Goal: Check status: Check status

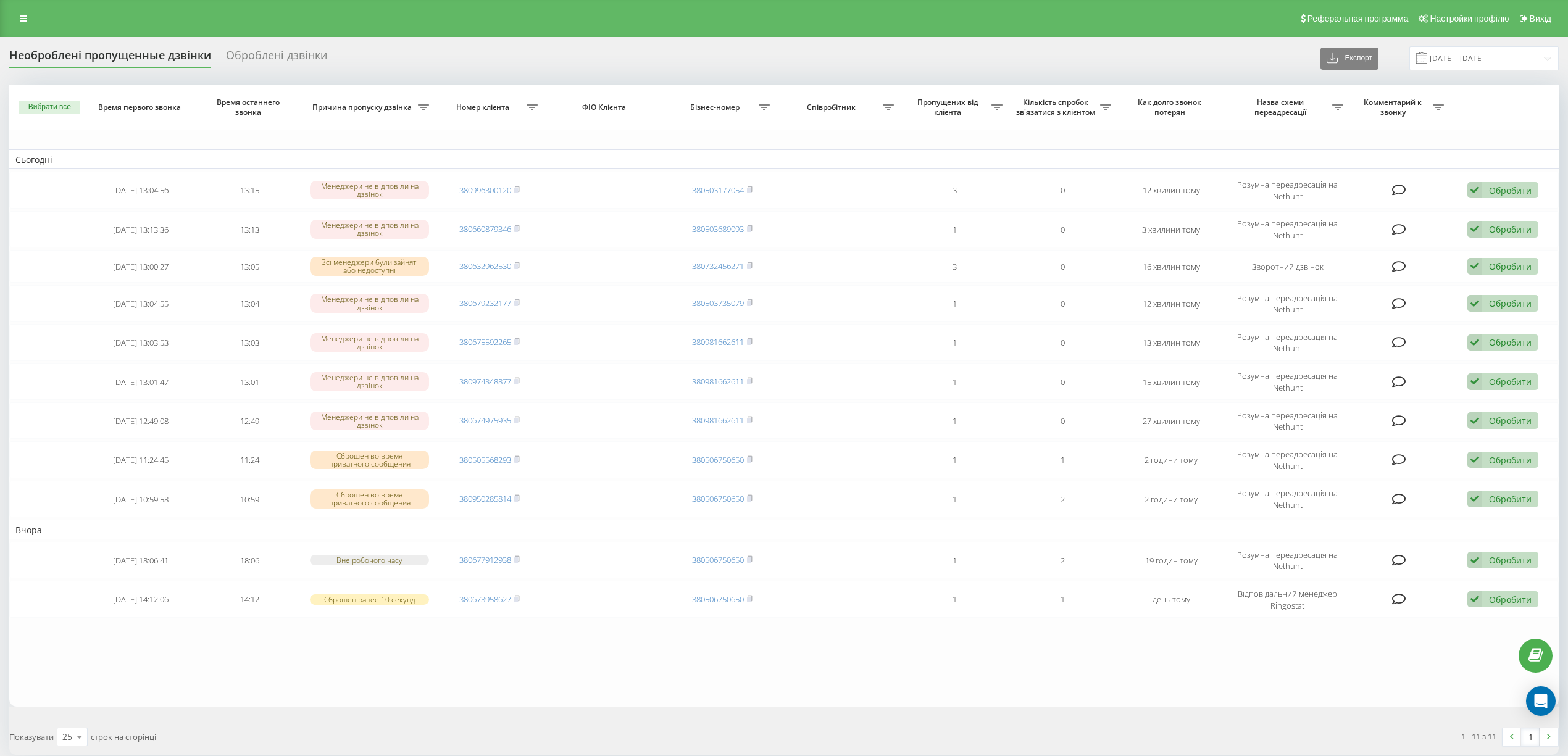
click at [292, 661] on table "Сьогодні [DATE] 13:04:56 13:15 Менеджери не відповіли на дзвінок 380996300120 3…" at bounding box center [784, 395] width 1549 height 621
click at [608, 736] on div "Показувати 25 10 25 50 100 строк на сторінці" at bounding box center [392, 737] width 784 height 36
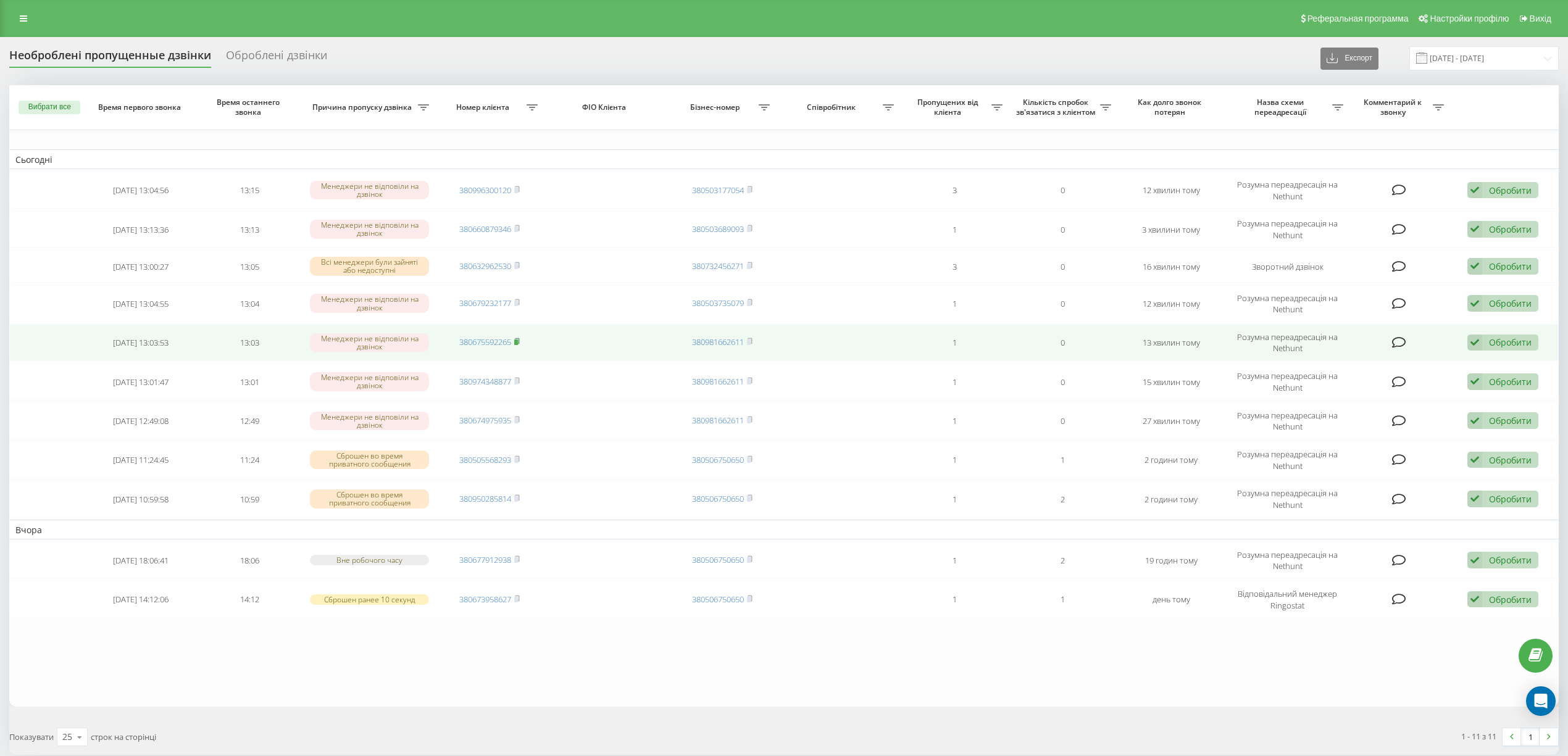
click at [517, 338] on icon at bounding box center [517, 341] width 5 height 5
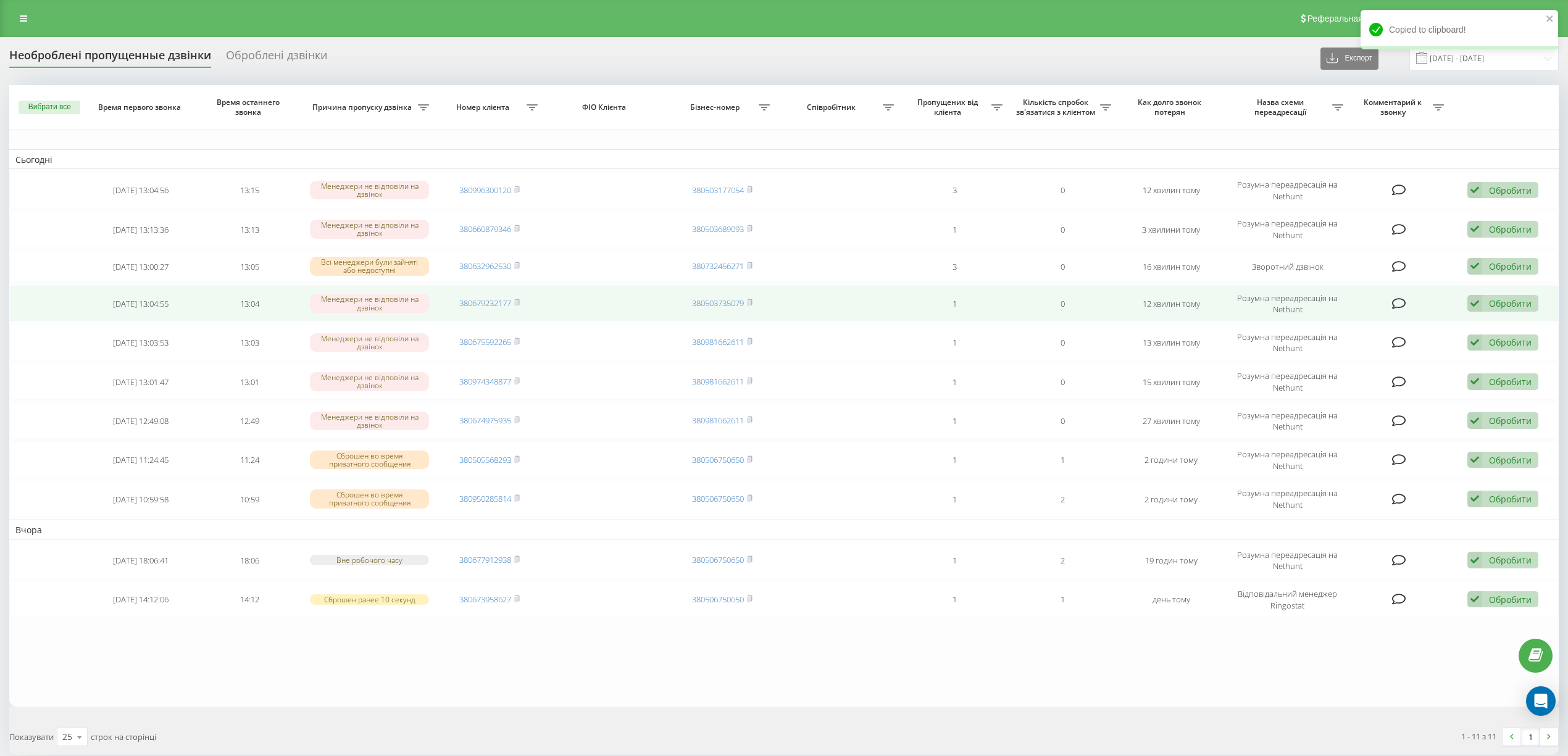
click at [521, 294] on td "380679232177" at bounding box center [489, 303] width 109 height 37
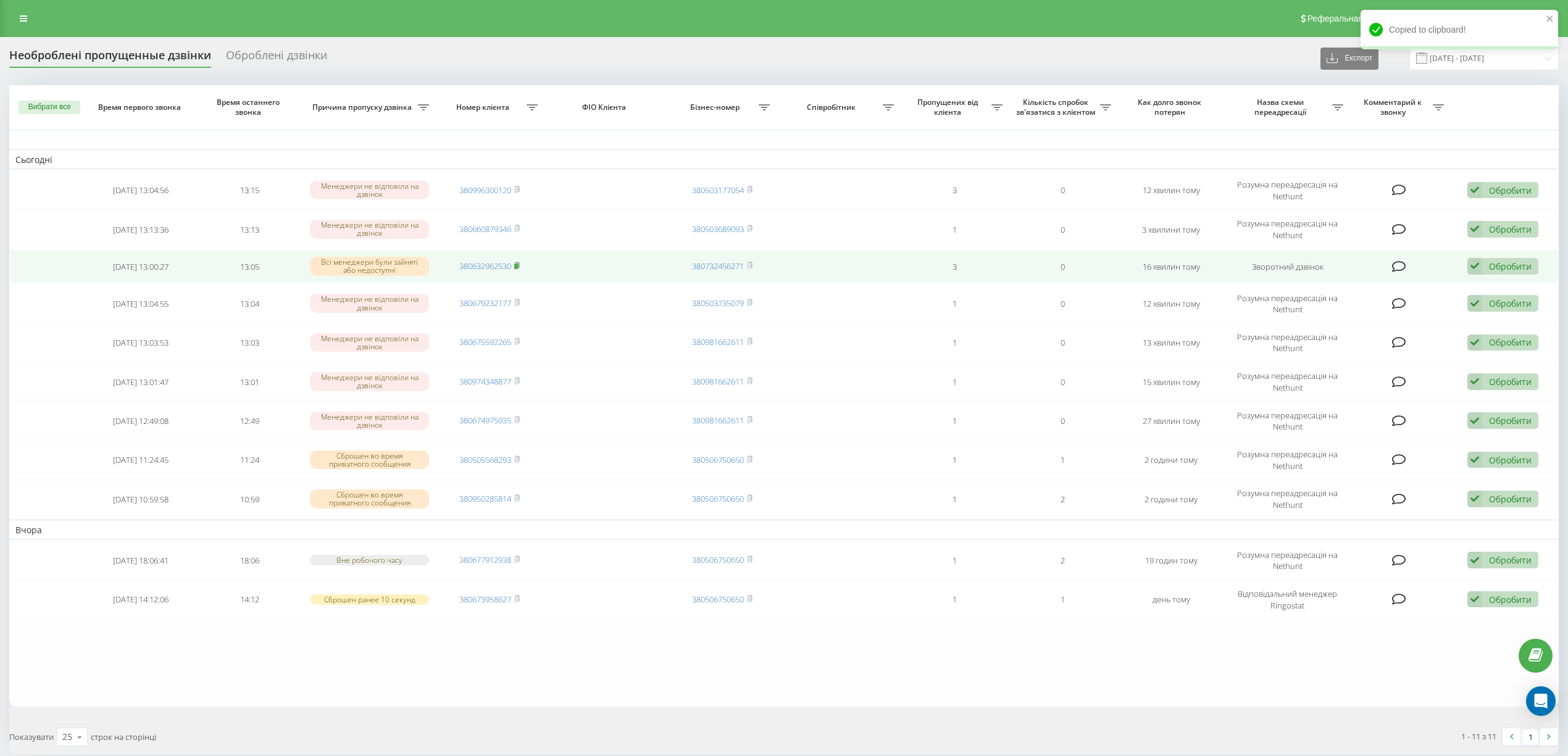
click at [518, 262] on icon at bounding box center [517, 264] width 5 height 5
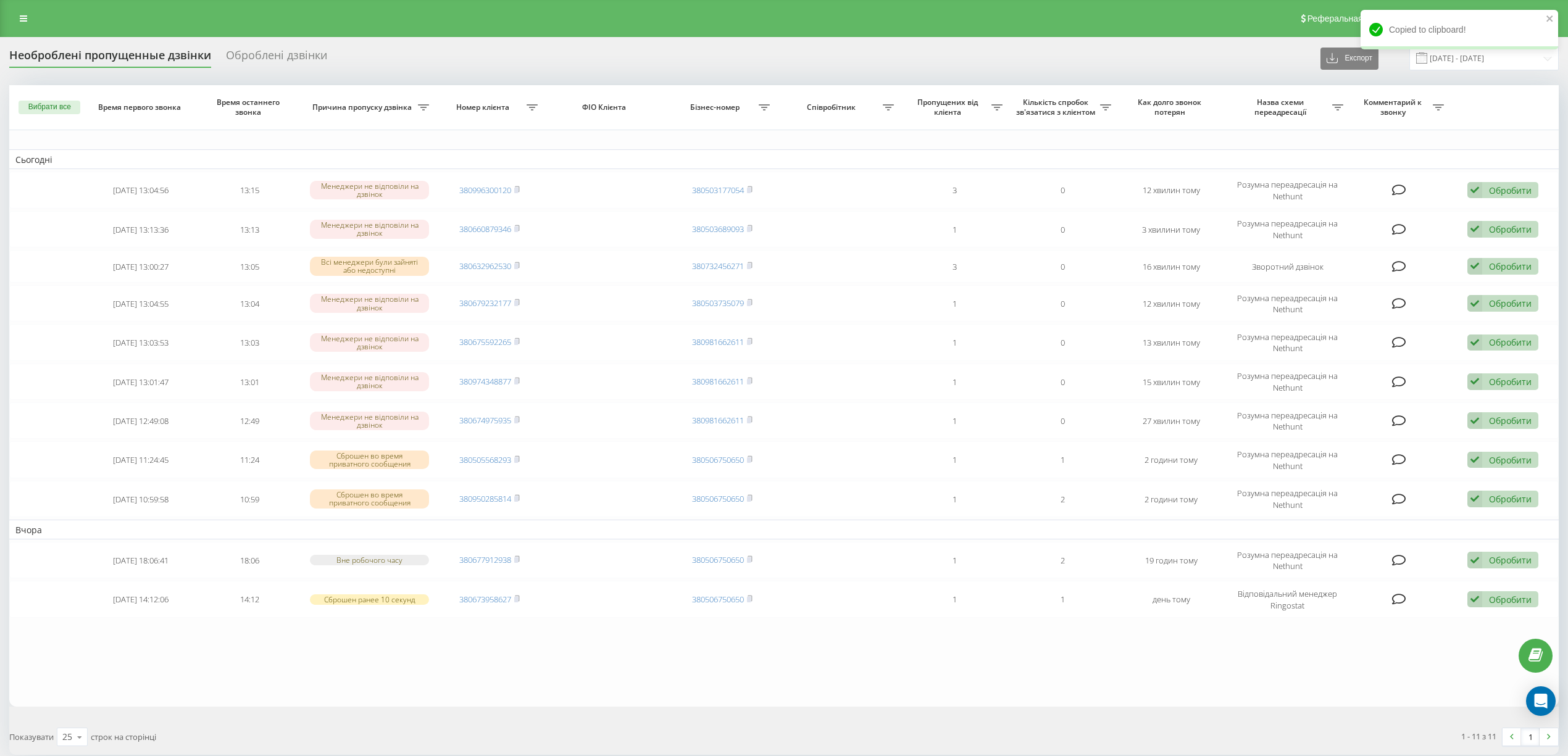
drag, startPoint x: 474, startPoint y: 704, endPoint x: 516, endPoint y: 674, distance: 51.6
click at [474, 719] on div "Показувати 25 10 25 50 100 строк на сторінці" at bounding box center [392, 737] width 784 height 36
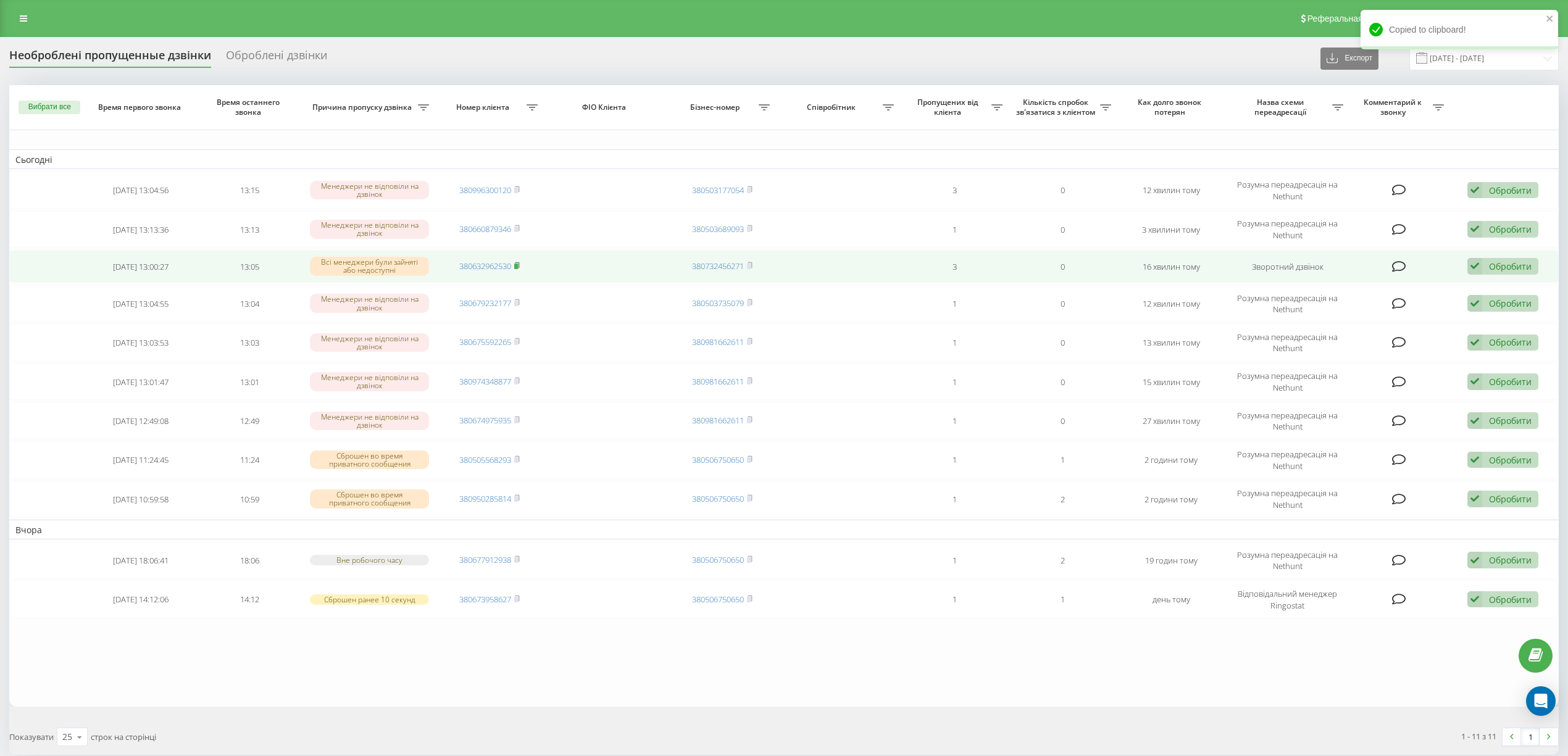
click at [519, 261] on icon at bounding box center [517, 265] width 5 height 8
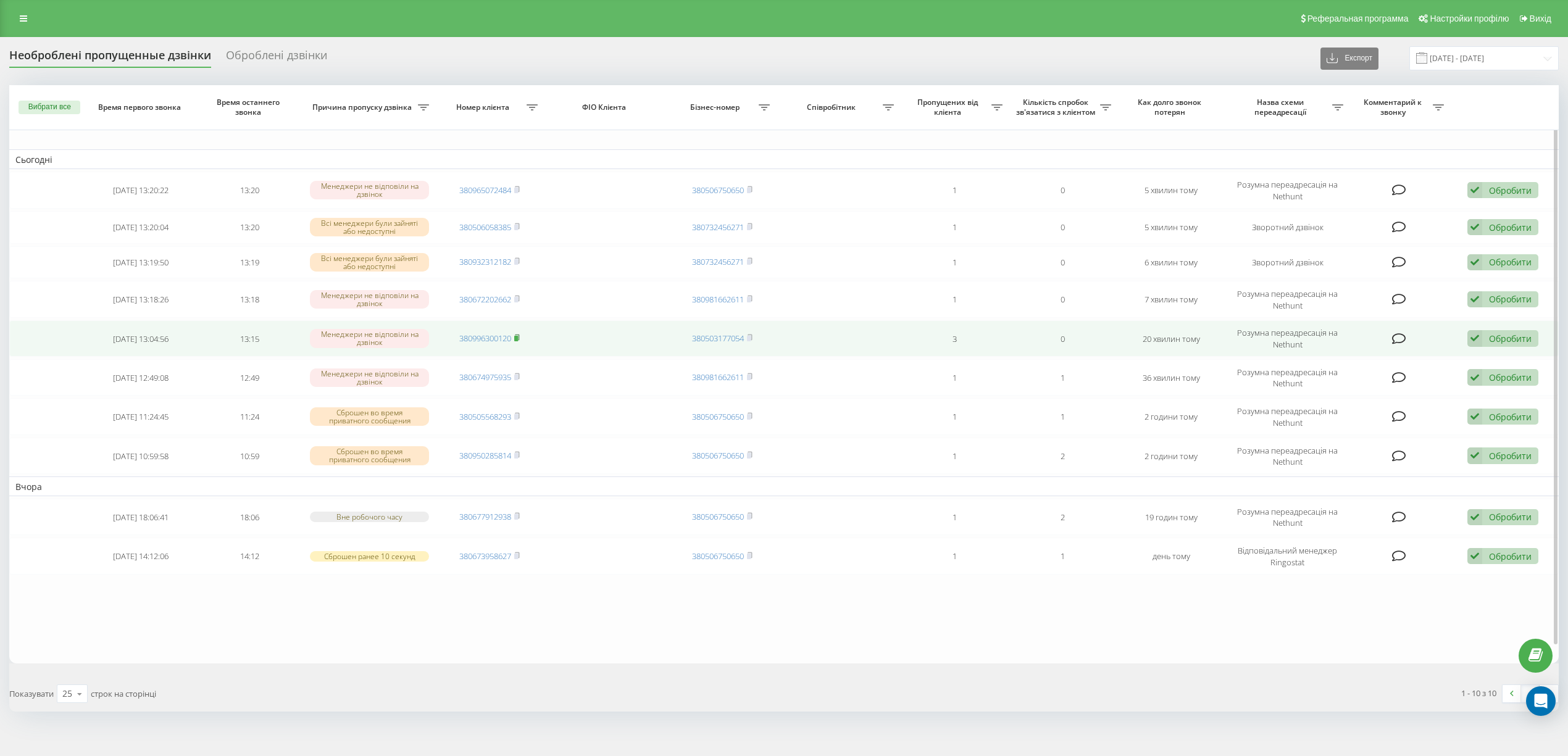
click at [517, 334] on icon at bounding box center [517, 338] width 5 height 8
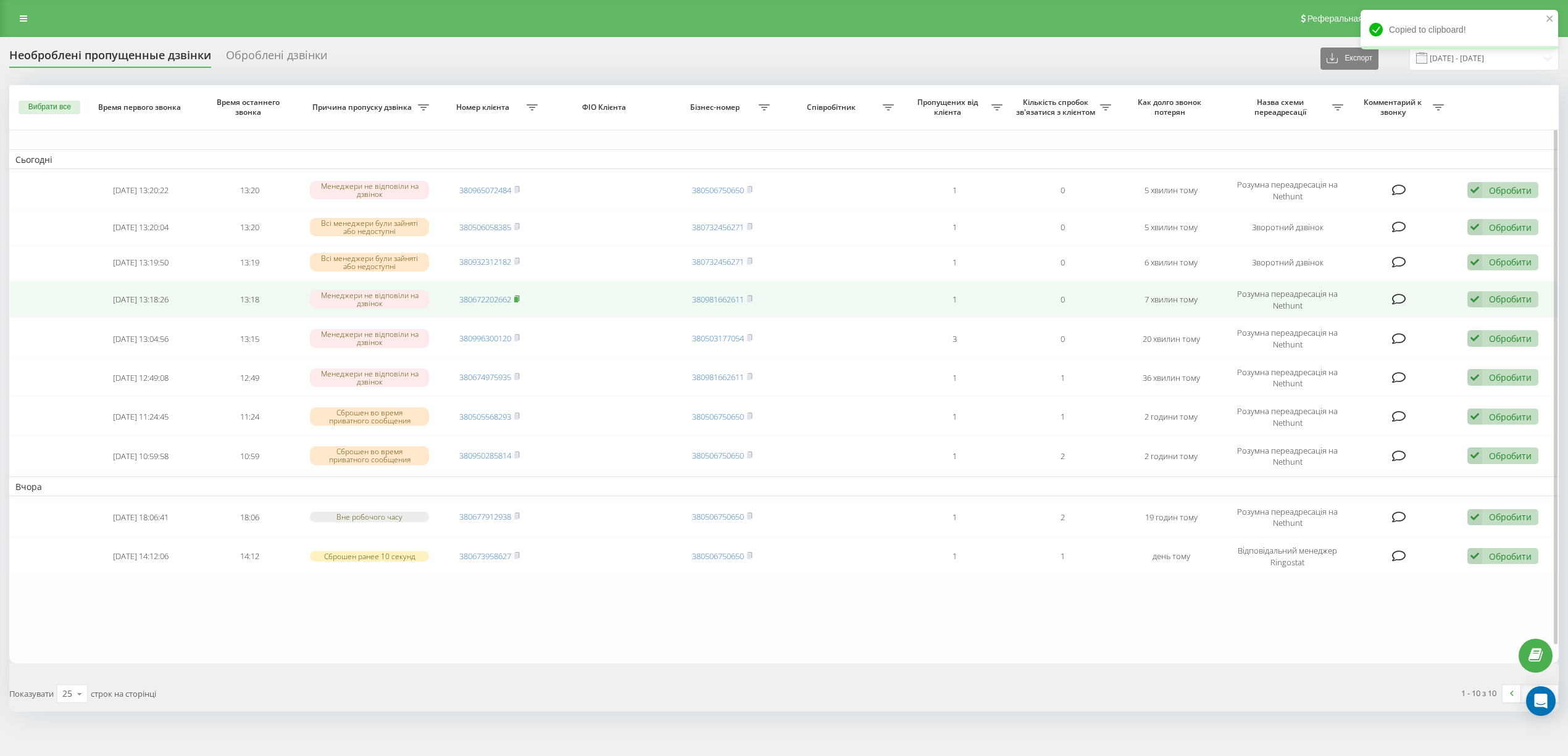
click at [518, 297] on rect at bounding box center [516, 299] width 4 height 5
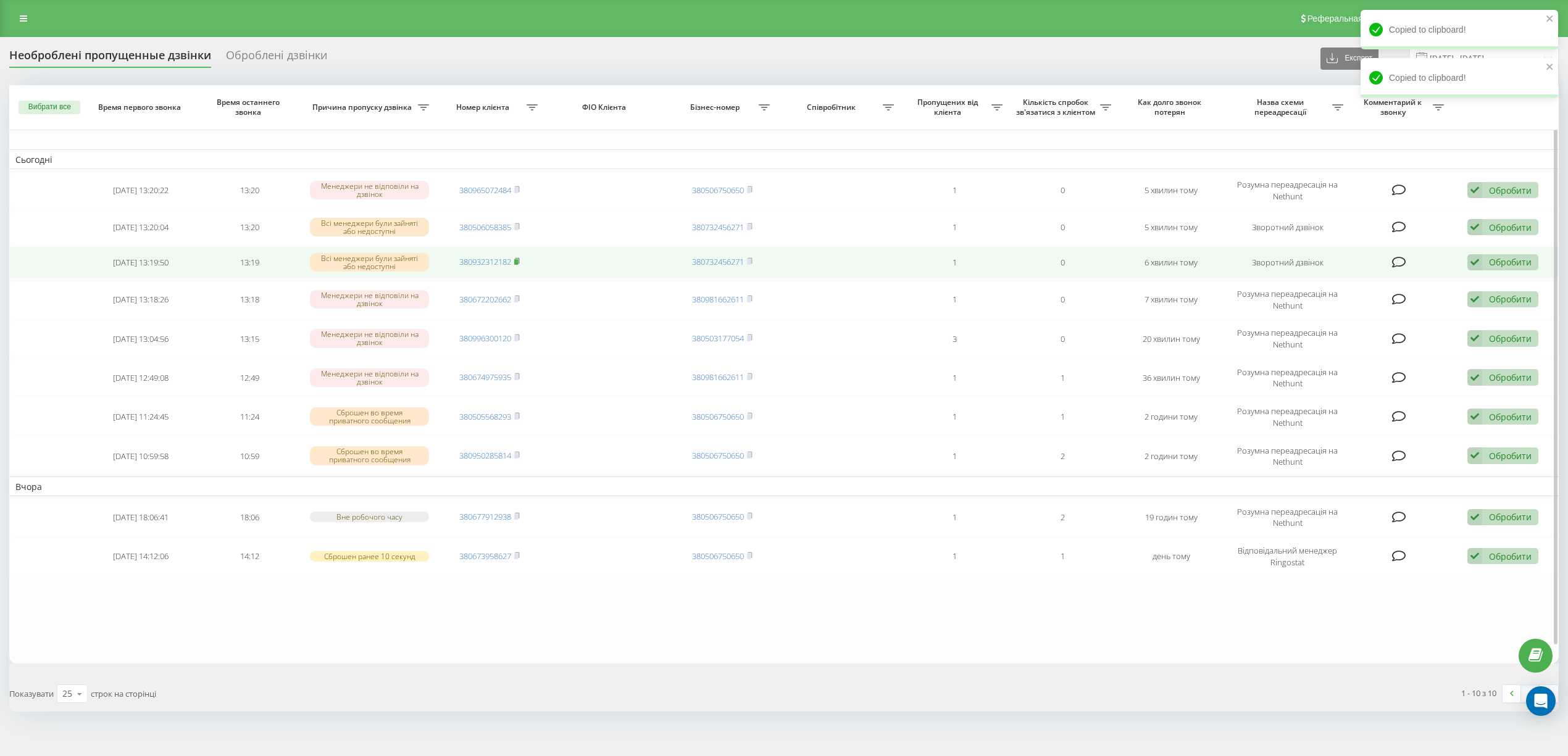
click at [517, 258] on icon at bounding box center [517, 261] width 5 height 5
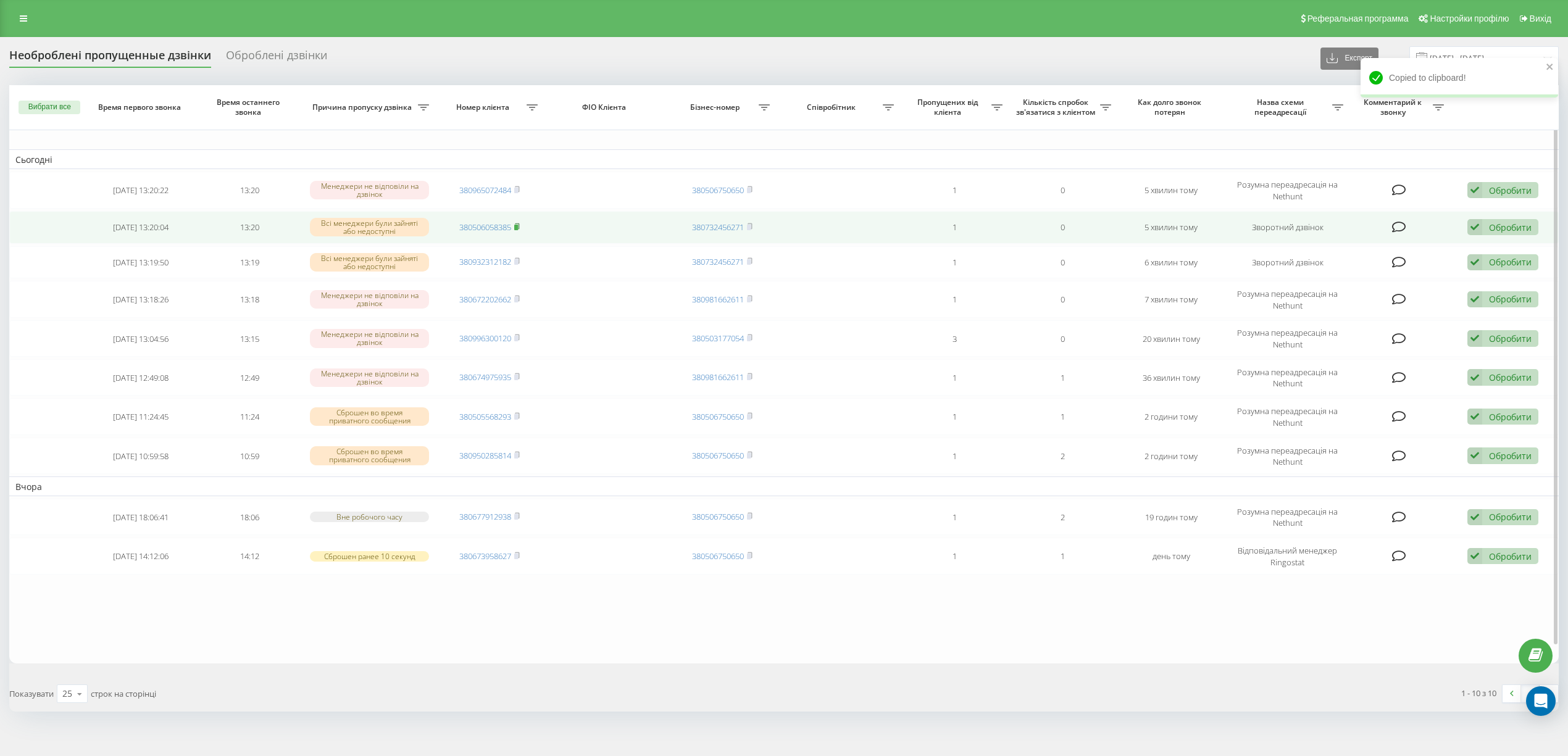
click at [515, 226] on icon at bounding box center [517, 226] width 5 height 8
